Goal: Task Accomplishment & Management: Manage account settings

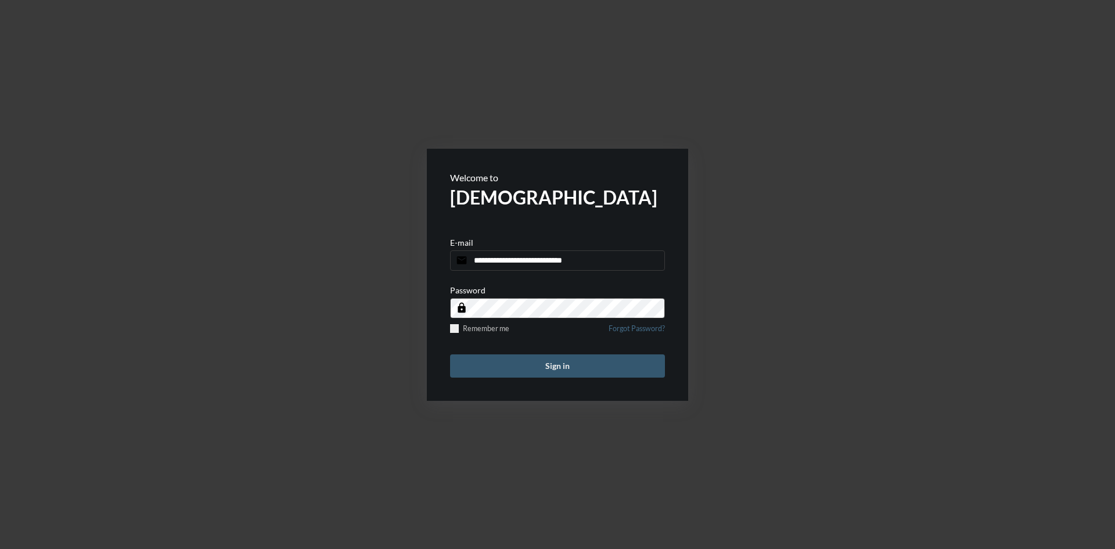
click at [563, 361] on button "Sign in" at bounding box center [557, 365] width 215 height 23
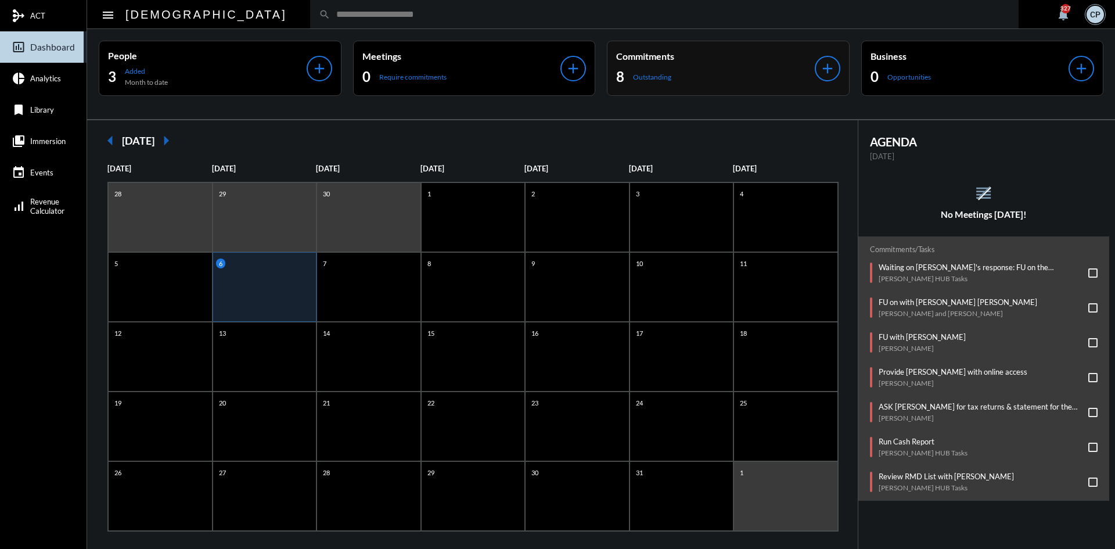
click at [705, 73] on div "8 Outstanding" at bounding box center [715, 76] width 199 height 19
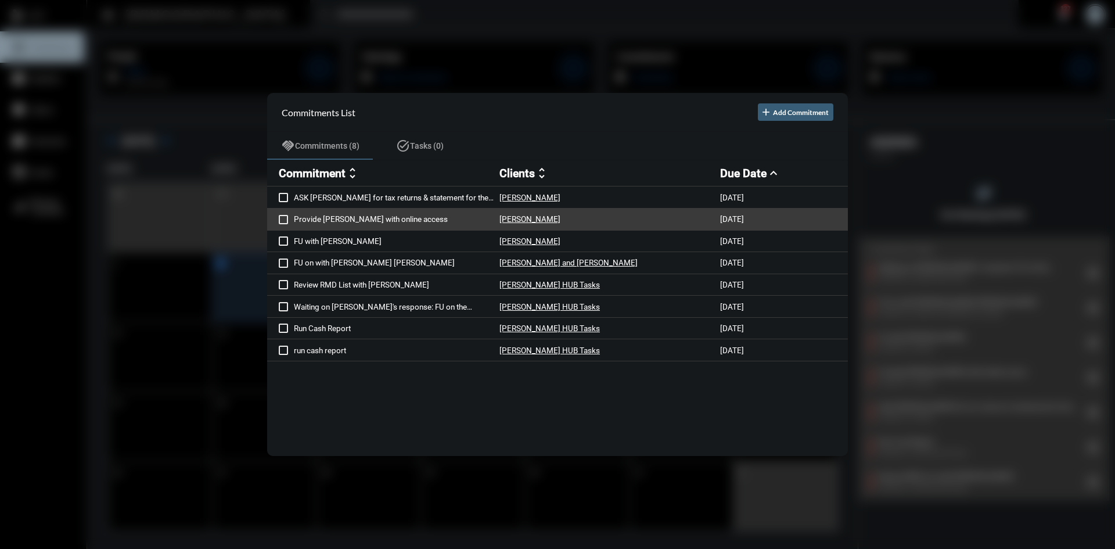
click at [304, 219] on p "Provide Nancy with online access" at bounding box center [397, 218] width 206 height 9
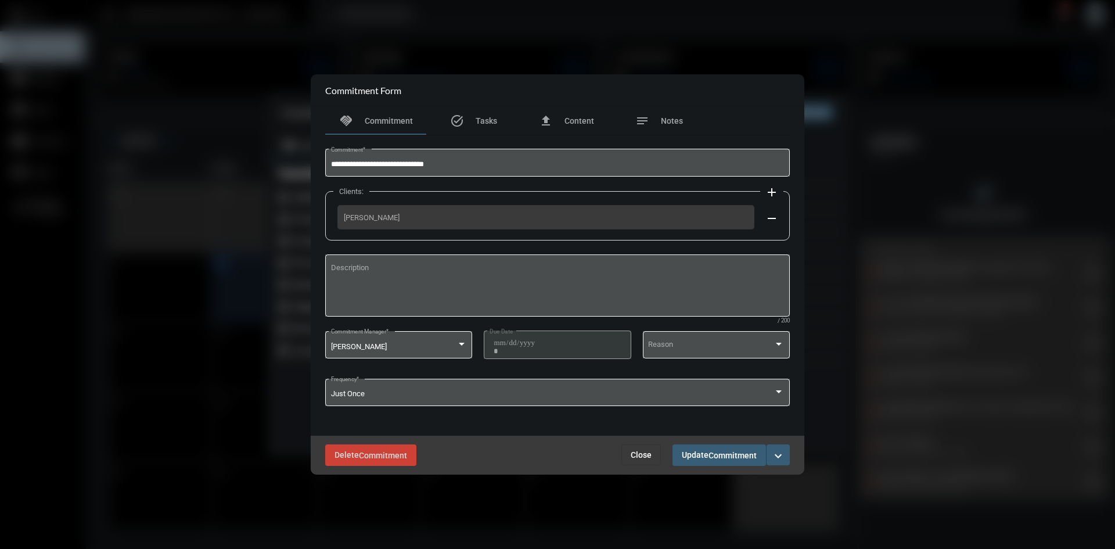
click at [638, 455] on span "Close" at bounding box center [640, 454] width 21 height 9
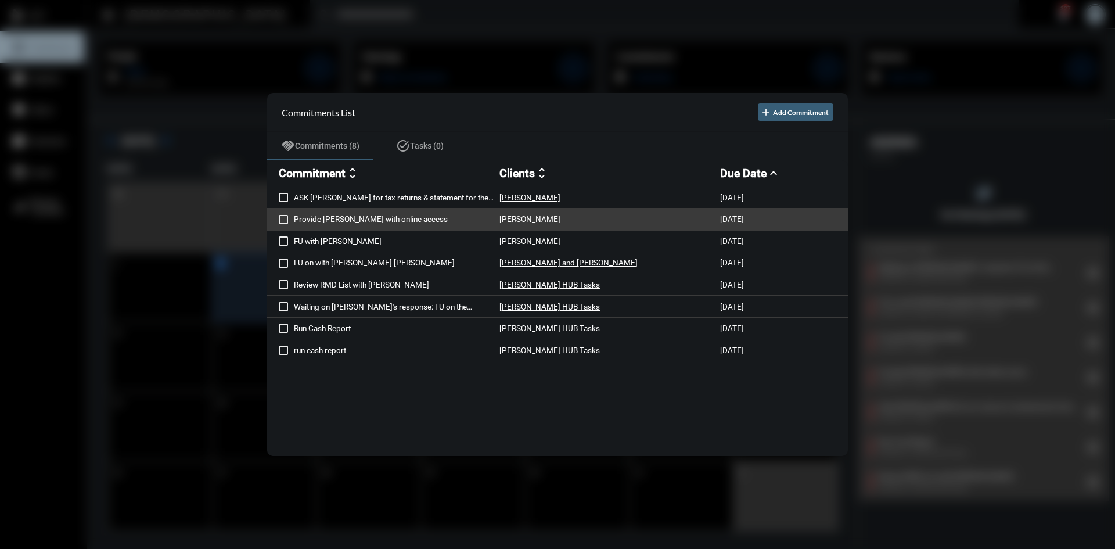
click at [278, 217] on div "Provide Nancy with online access Nancy O'Hara 10/6/25" at bounding box center [557, 219] width 581 height 22
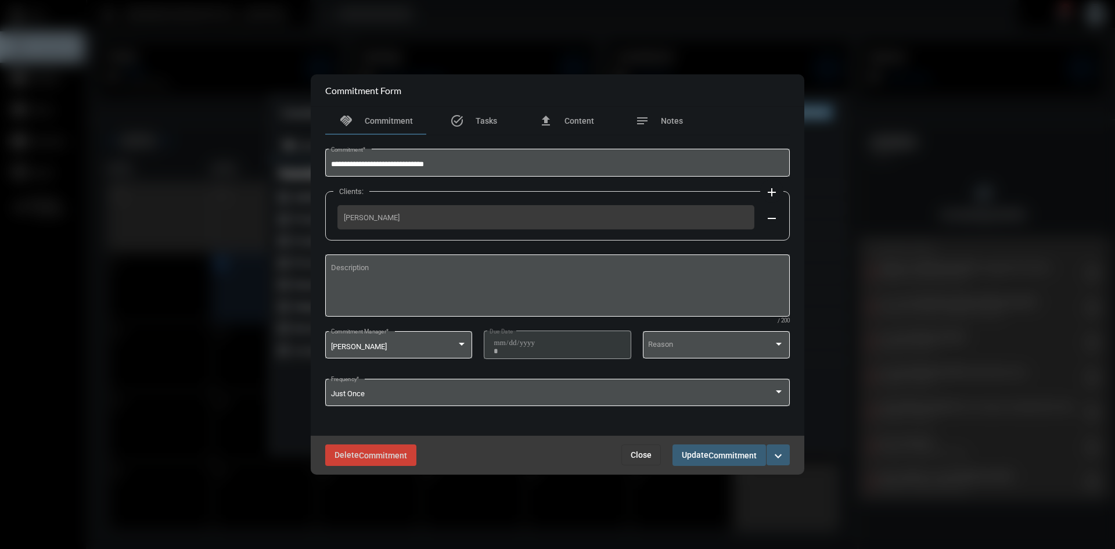
click at [709, 456] on span "Commitment" at bounding box center [732, 454] width 48 height 9
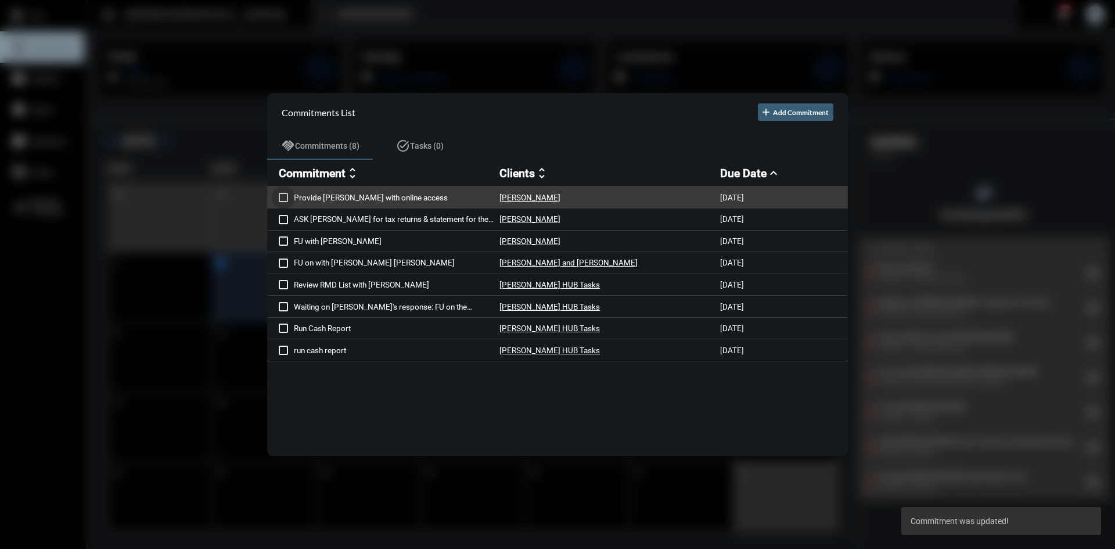
click at [286, 194] on span at bounding box center [283, 197] width 9 height 9
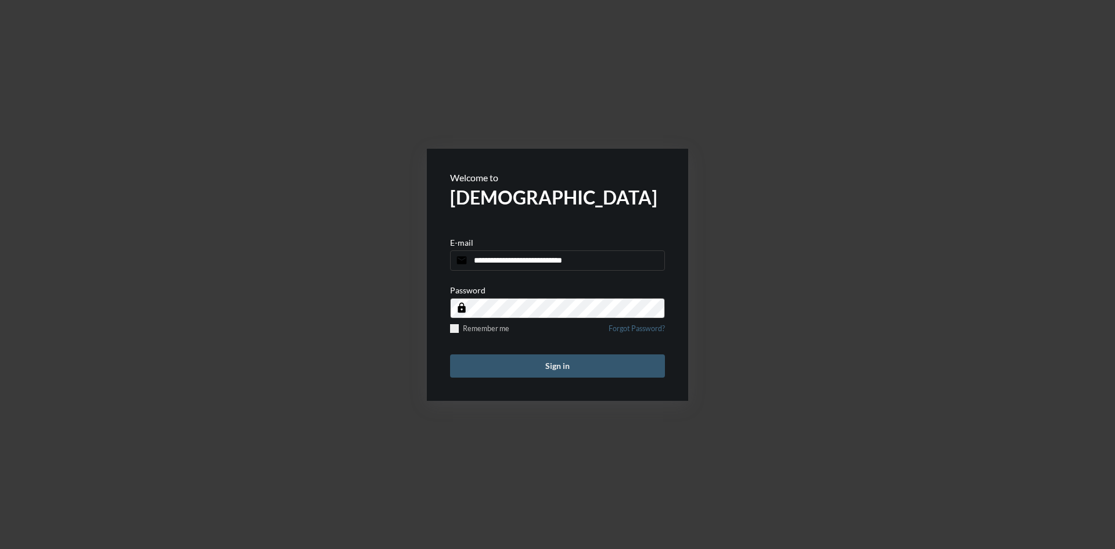
click at [591, 364] on button "Sign in" at bounding box center [557, 365] width 215 height 23
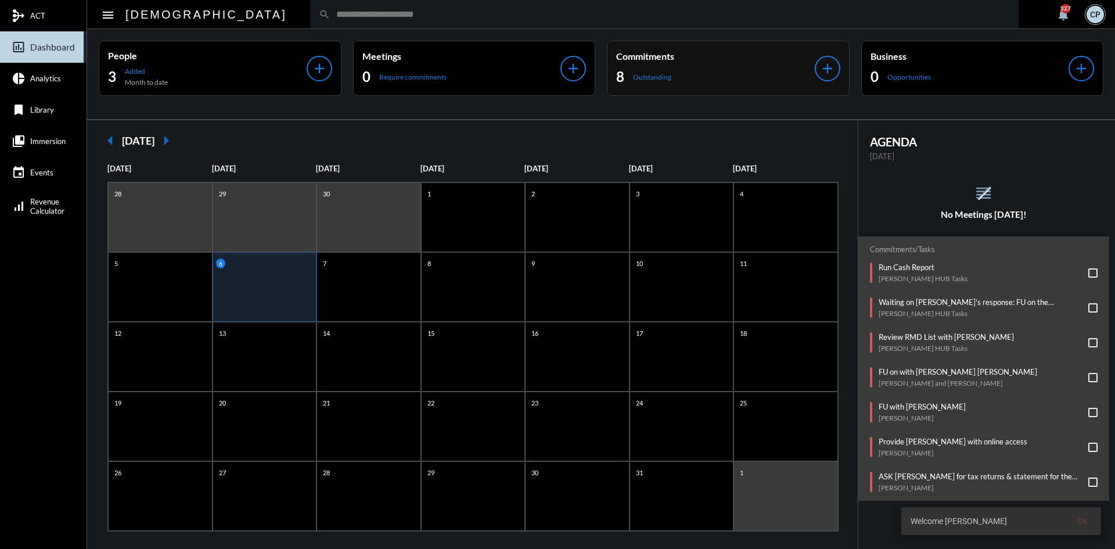
click at [708, 71] on div "8 Outstanding" at bounding box center [715, 76] width 199 height 19
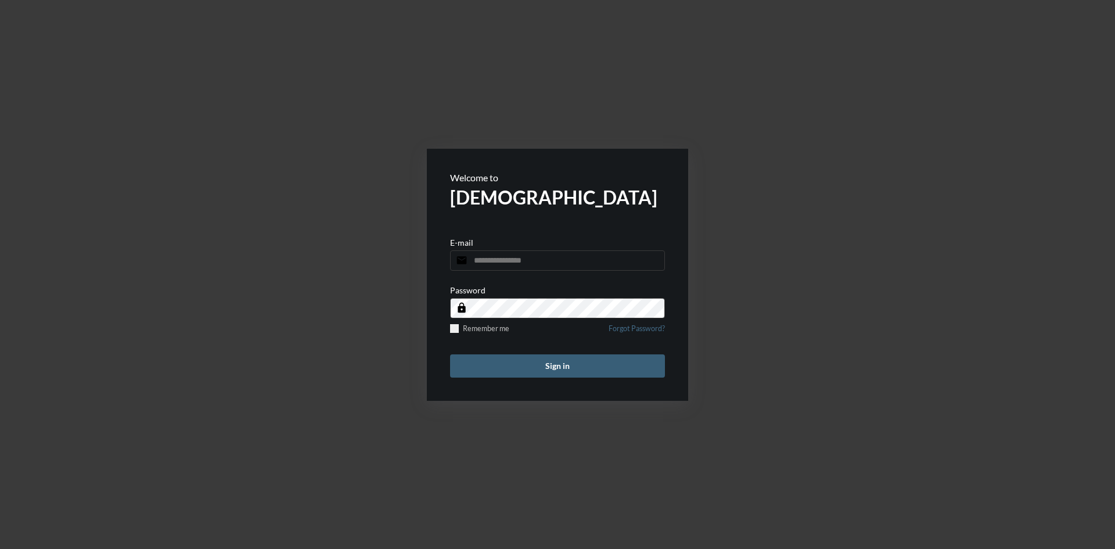
type input "**********"
click at [558, 365] on button "Sign in" at bounding box center [557, 365] width 215 height 23
